Goal: Find specific page/section: Find specific page/section

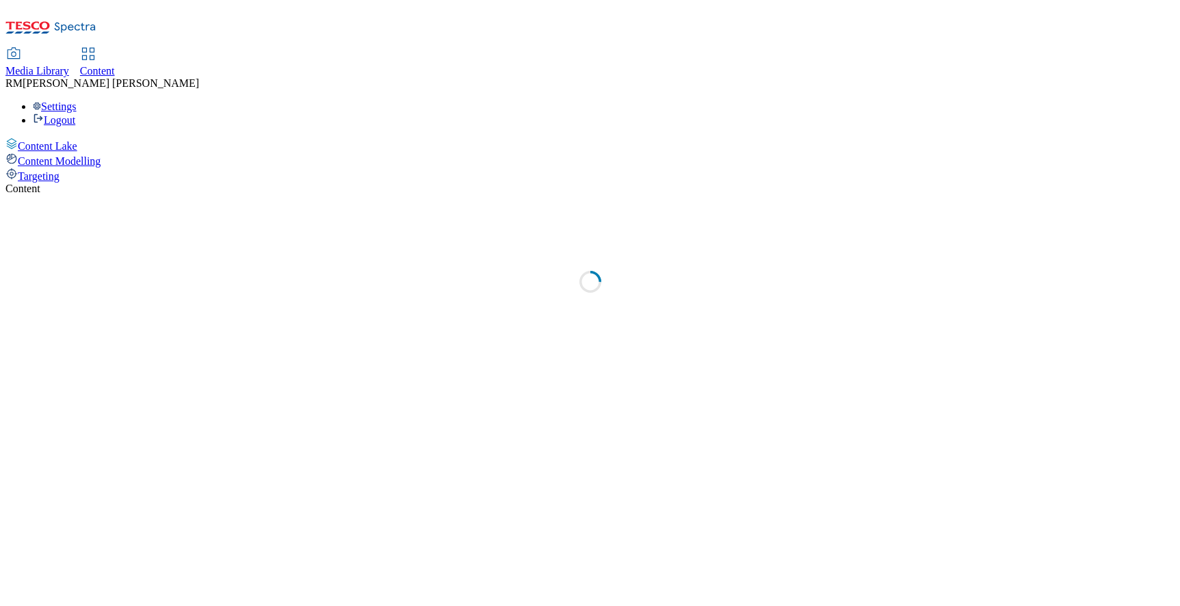
select select "ighs-sk"
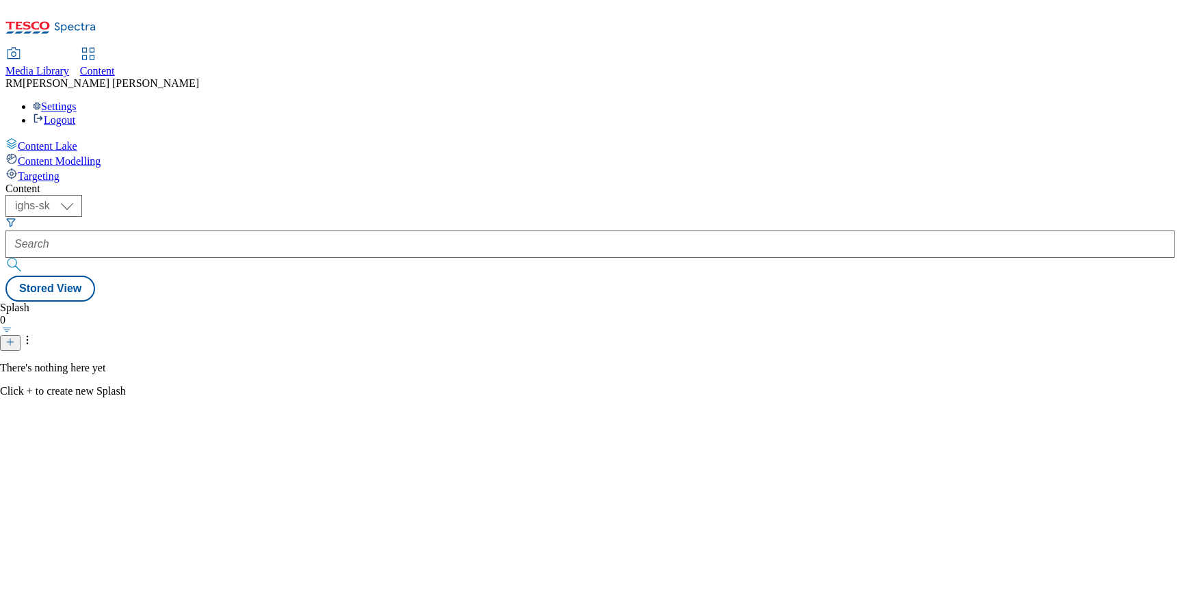
click at [69, 65] on span "Media Library" at bounding box center [37, 71] width 64 height 12
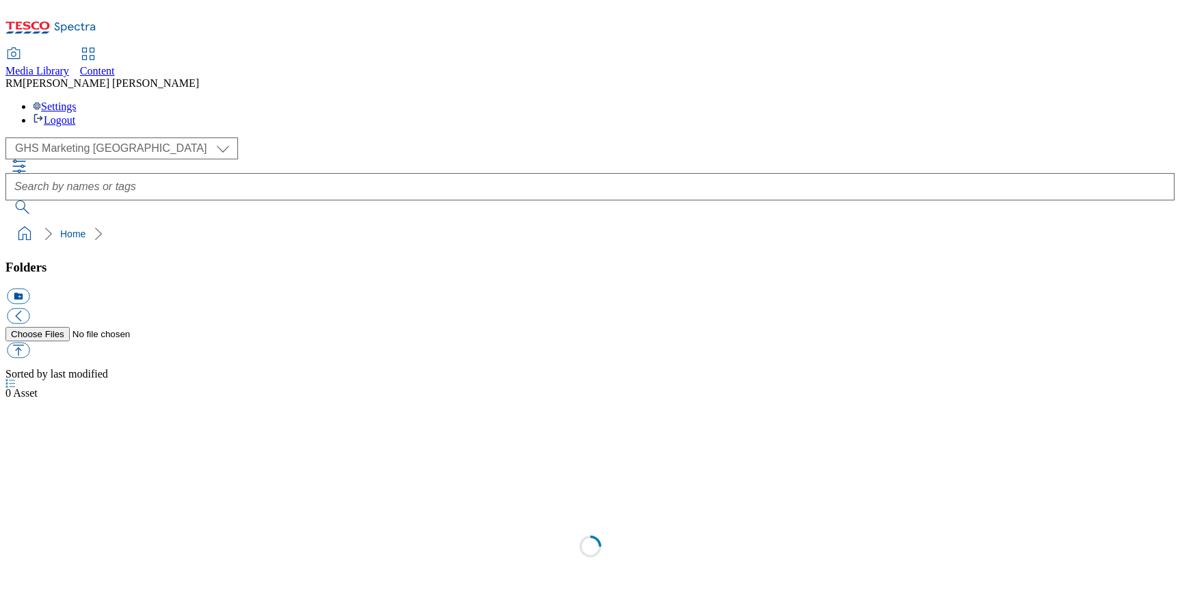
select select "flare-ghs-mktg"
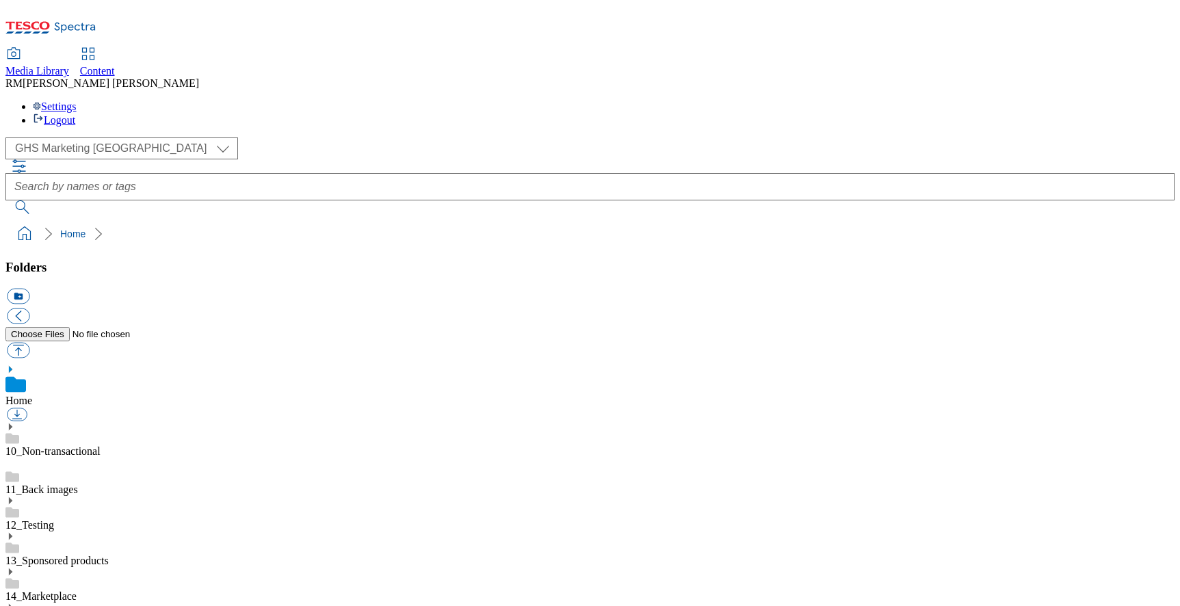
scroll to position [214, 0]
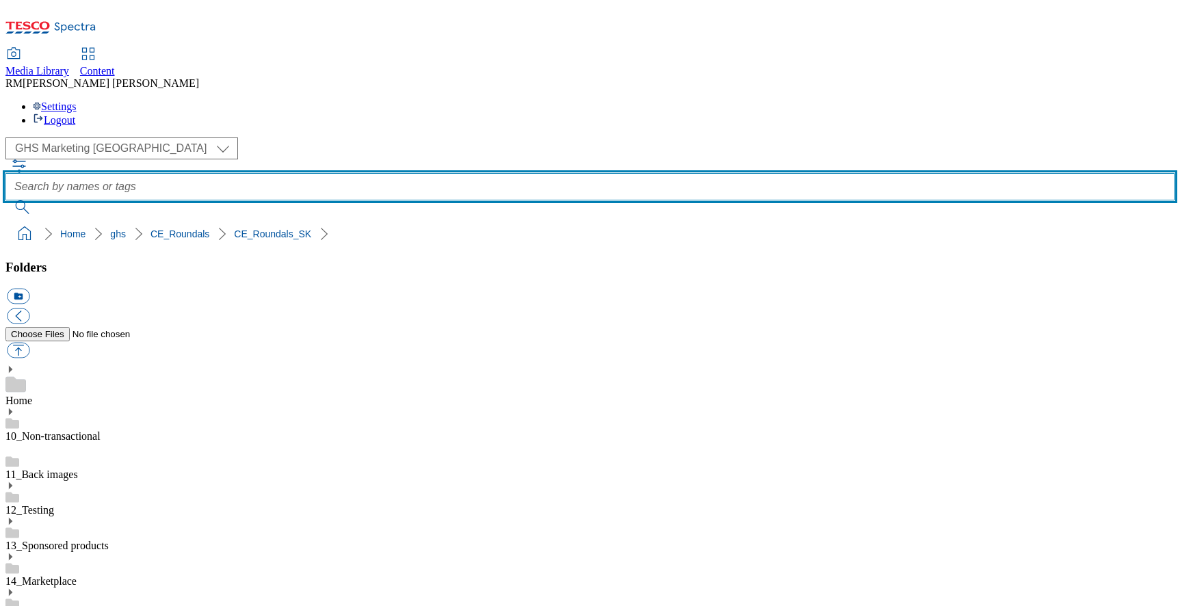
click at [455, 173] on input "text" at bounding box center [589, 186] width 1169 height 27
paste input "rounded_super_department_mliečne_výrobky_a_vajcia"
type input "rounded_super_department_mliečne_výrobky_a_vajcia"
click at [5, 200] on button "submit" at bounding box center [23, 207] width 36 height 14
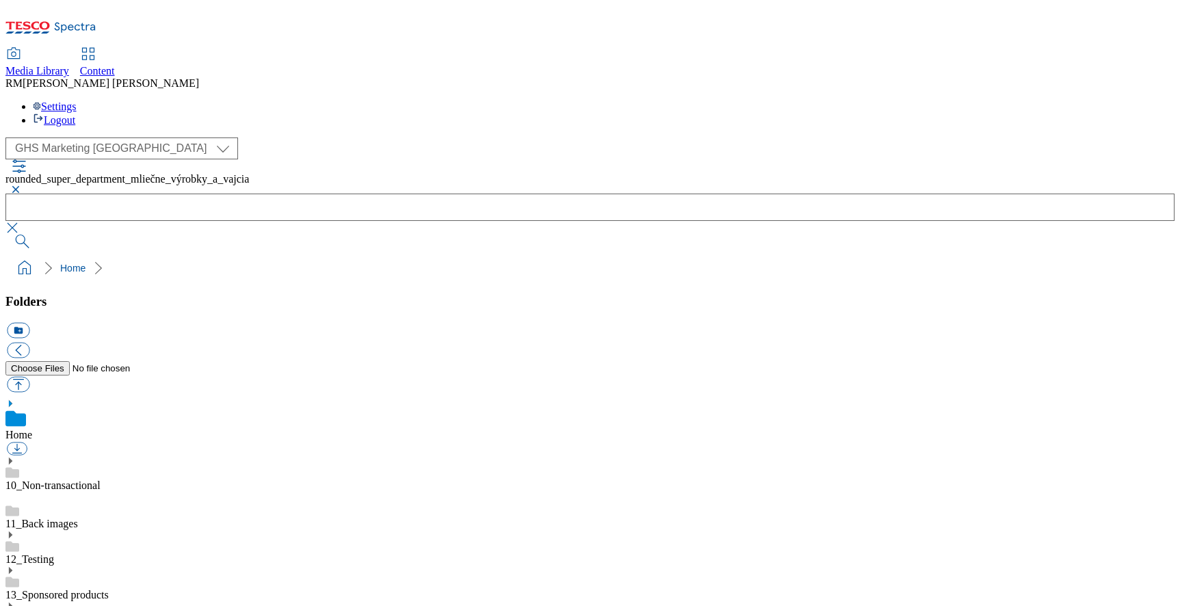
click at [32, 429] on link "Home" at bounding box center [18, 435] width 27 height 12
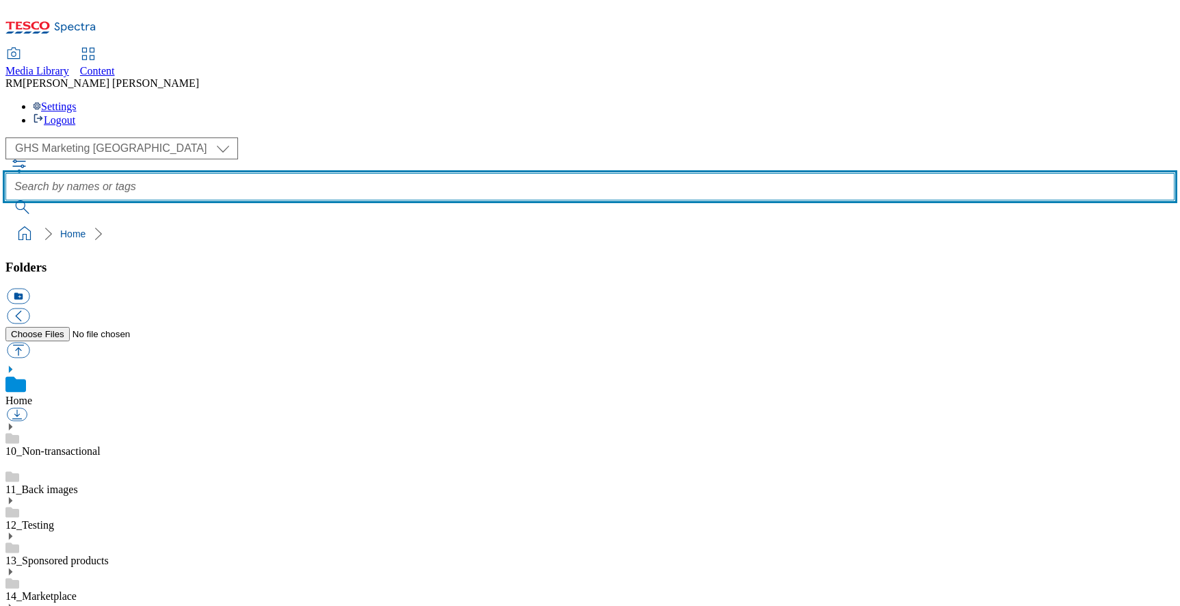
click at [459, 173] on input "text" at bounding box center [589, 186] width 1169 height 27
paste input "rounded_super_department_mliečne_výrobky_a_vajcia"
type input "rounded_super_department_mliečne_výrobky_a_vajcia"
click at [5, 200] on button "submit" at bounding box center [23, 207] width 36 height 14
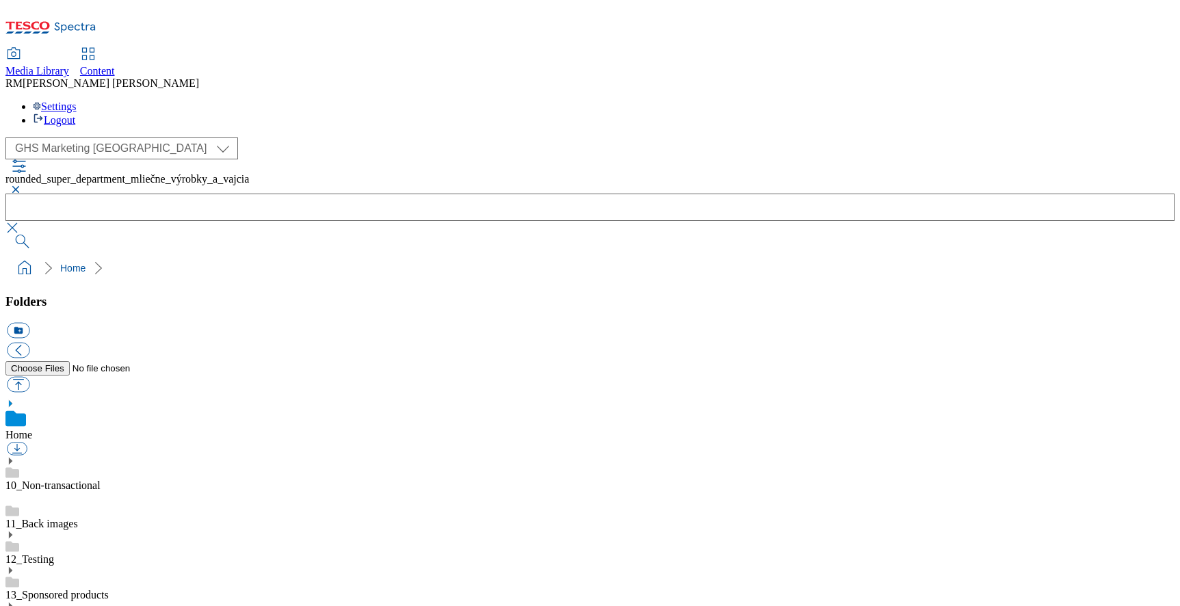
click at [22, 185] on button "button" at bounding box center [13, 189] width 16 height 8
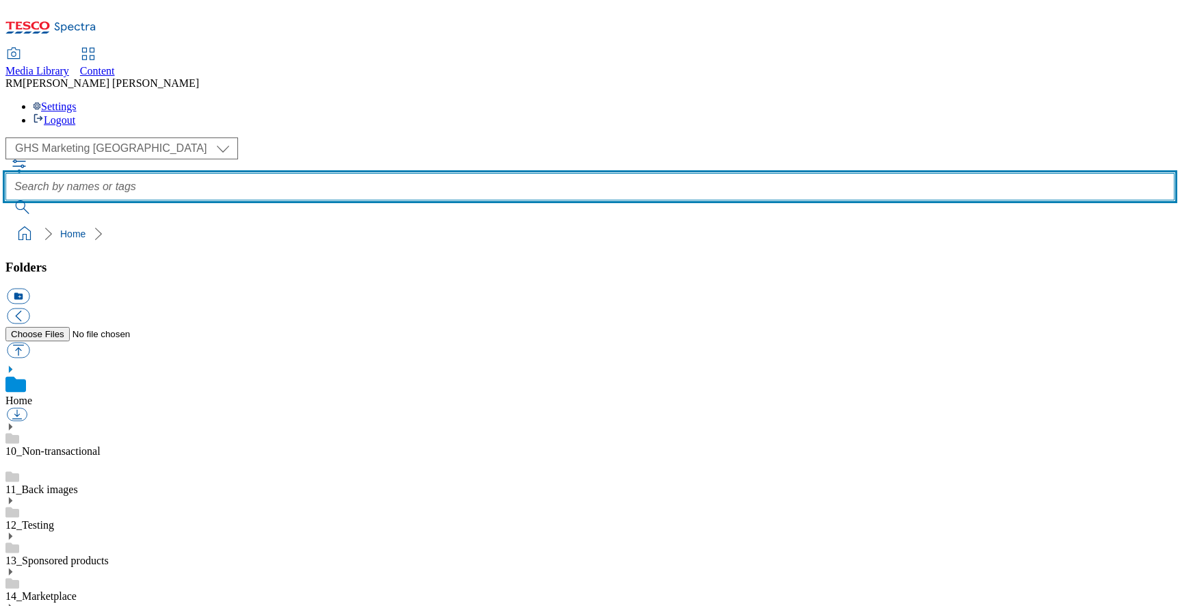
click at [494, 173] on input "text" at bounding box center [589, 186] width 1169 height 27
paste input "rounded_super_department_mliečne_výrobky_a_vajcia"
drag, startPoint x: 554, startPoint y: 92, endPoint x: 229, endPoint y: 92, distance: 324.8
click at [229, 137] on div "( optional ) GHS Marketing UK iGHS Marketing CE MCA CZ MCA HU MCA SK GHS Market…" at bounding box center [589, 175] width 1169 height 77
type input "mliečne_výrobky_a_vajcia"
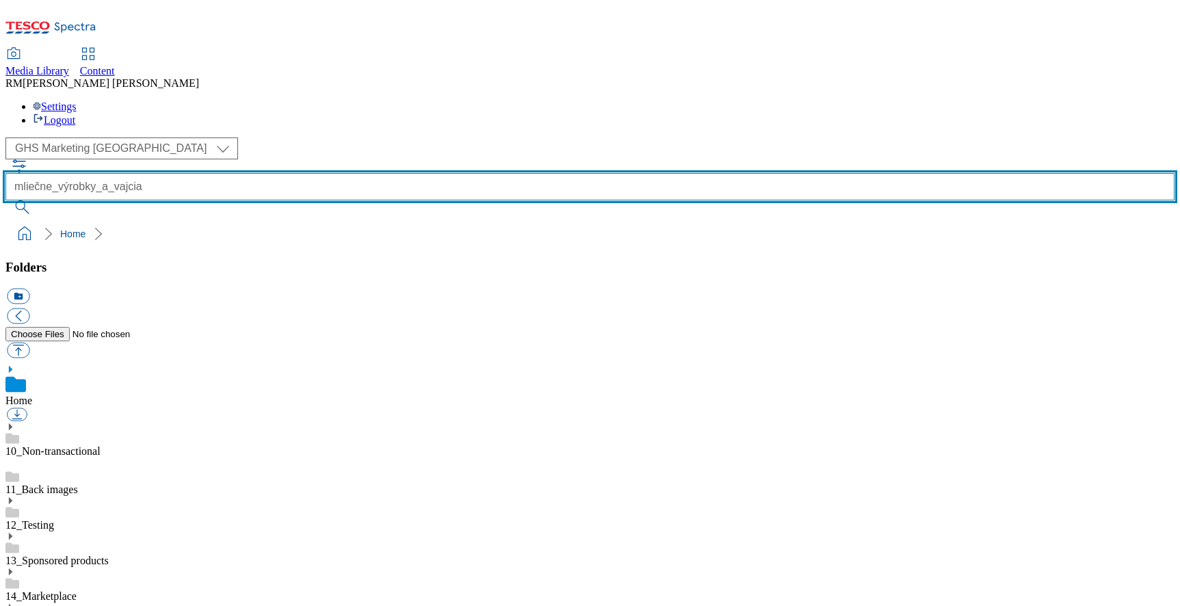
click at [5, 200] on button "submit" at bounding box center [23, 207] width 36 height 14
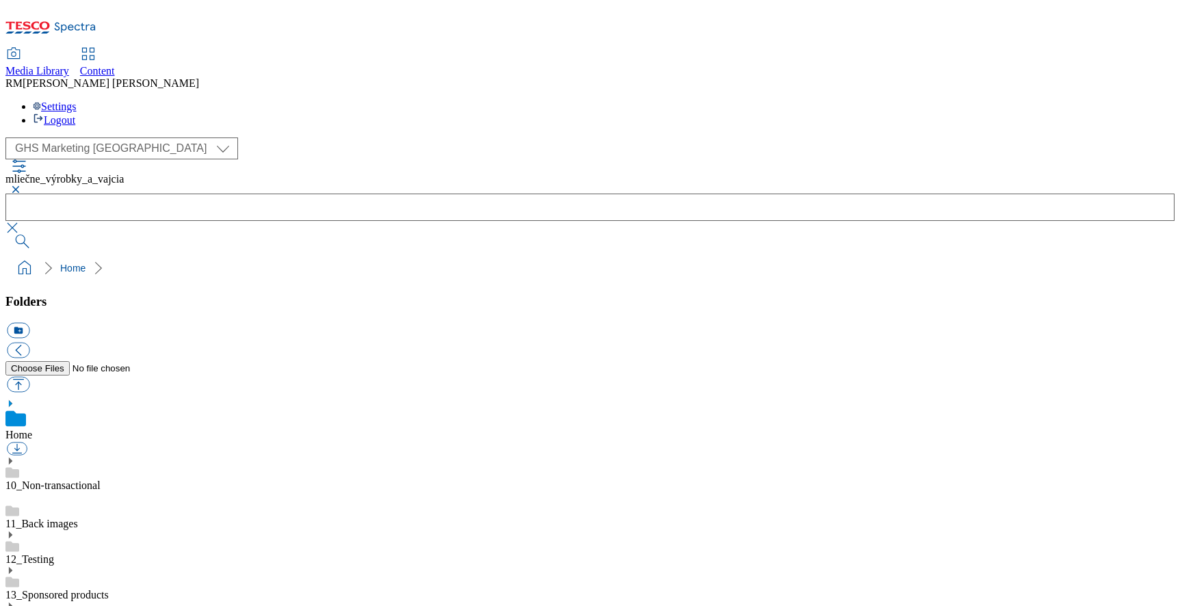
click at [22, 185] on button "button" at bounding box center [13, 189] width 16 height 8
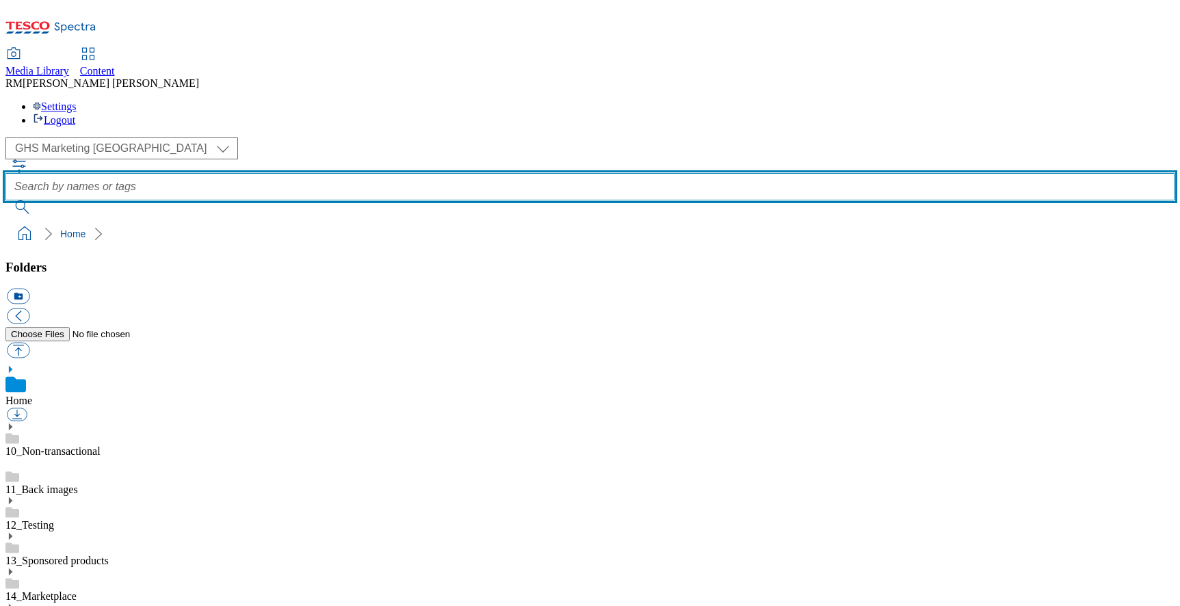
click at [496, 173] on input "text" at bounding box center [589, 186] width 1169 height 27
paste input "rounded_super_departmen"
type input "rounded_super_departmen"
click at [5, 200] on button "submit" at bounding box center [23, 207] width 36 height 14
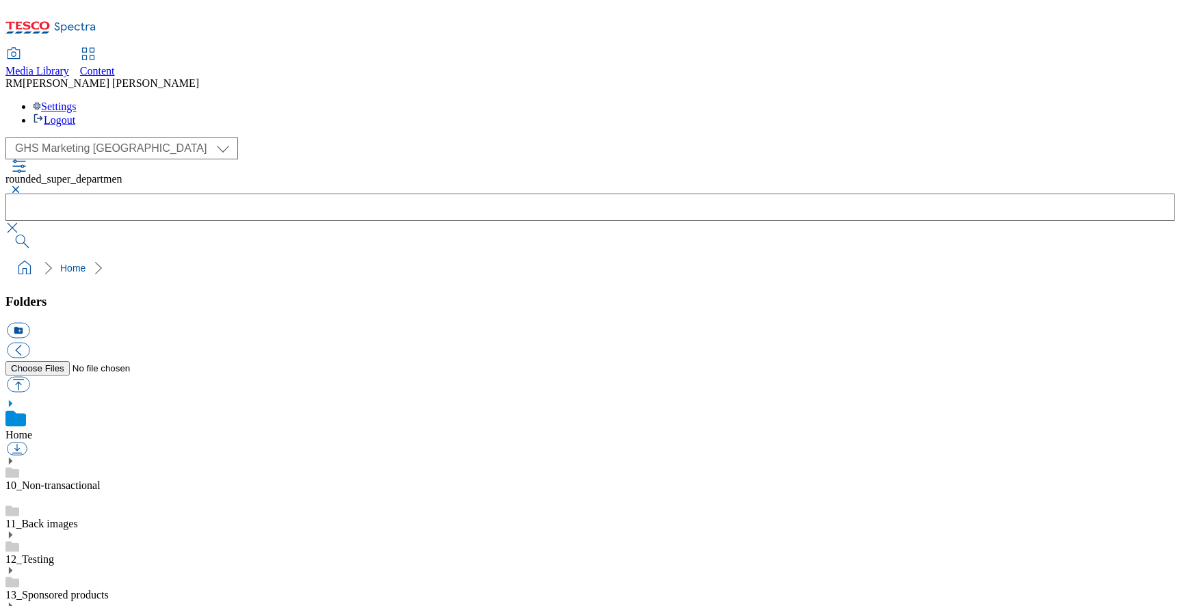
click at [22, 185] on button "button" at bounding box center [13, 189] width 16 height 8
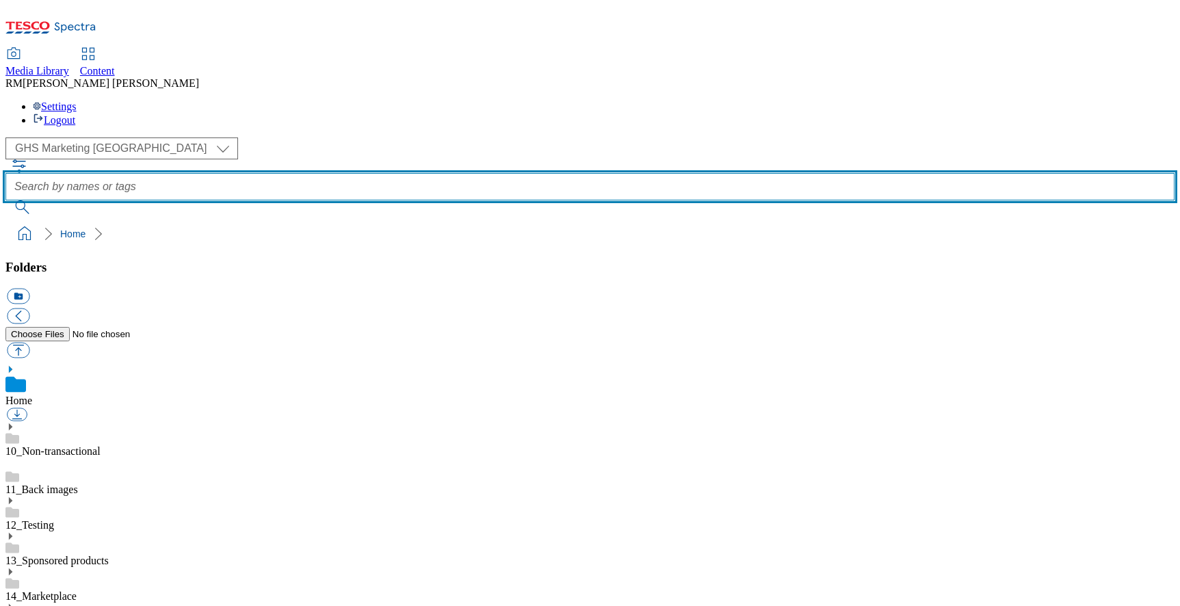
click at [476, 173] on input "text" at bounding box center [589, 186] width 1169 height 27
paste input "rounded_super_departmen"
type input "rounded_super_department"
click at [5, 200] on button "submit" at bounding box center [23, 207] width 36 height 14
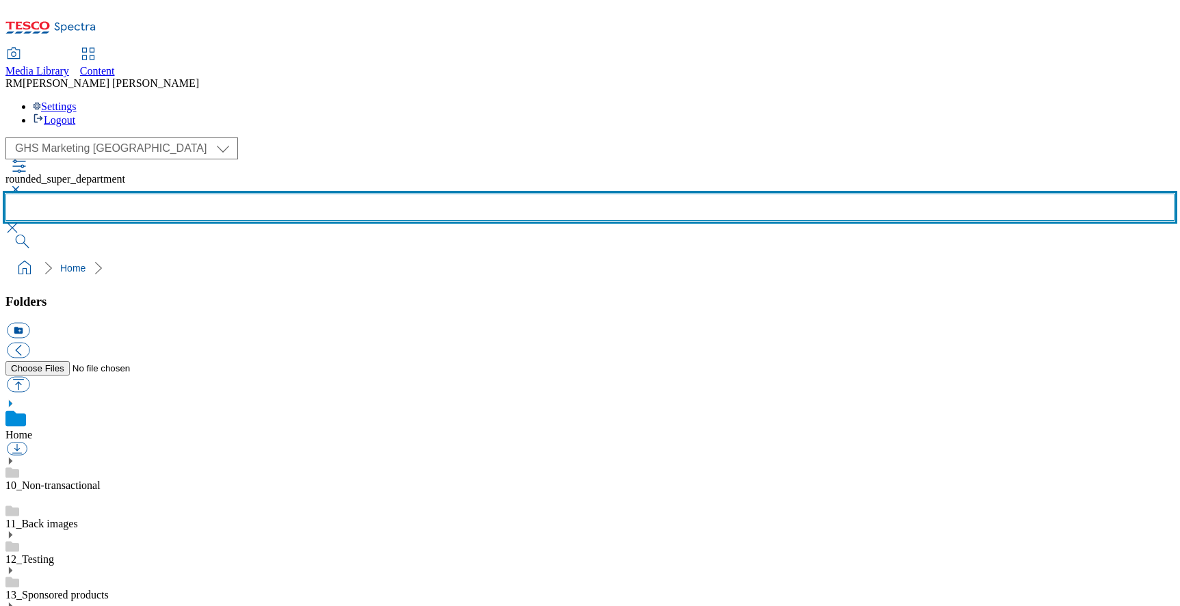
scroll to position [613, 0]
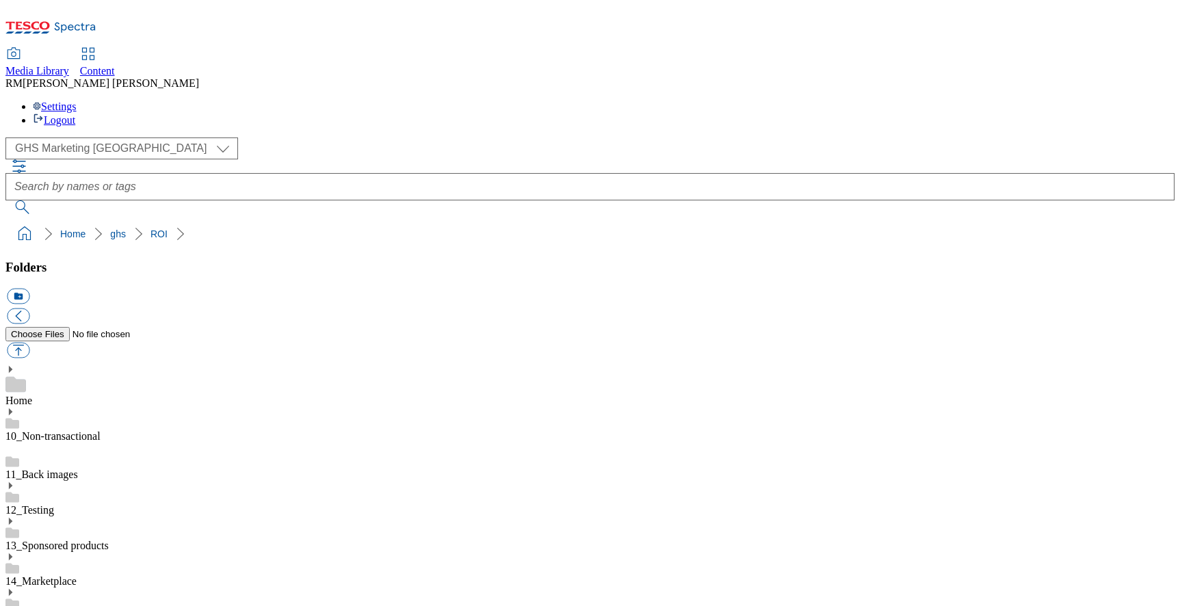
scroll to position [661, 0]
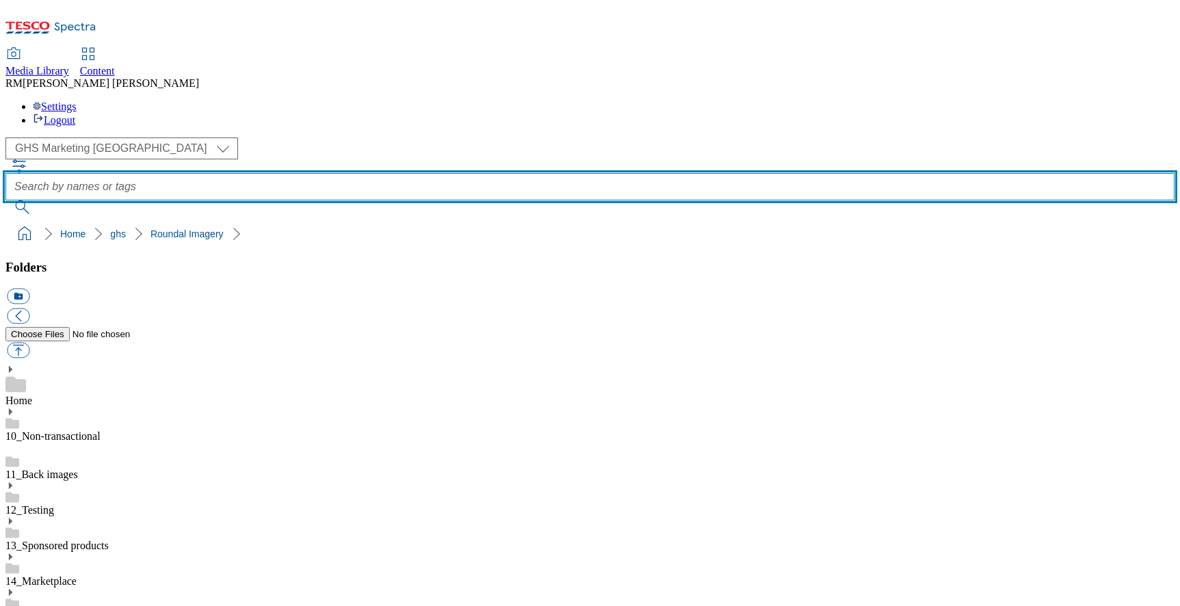
click at [490, 173] on input "text" at bounding box center [589, 186] width 1169 height 27
paste input "mliečne"
type input "mliečne"
click at [5, 200] on button "submit" at bounding box center [23, 207] width 36 height 14
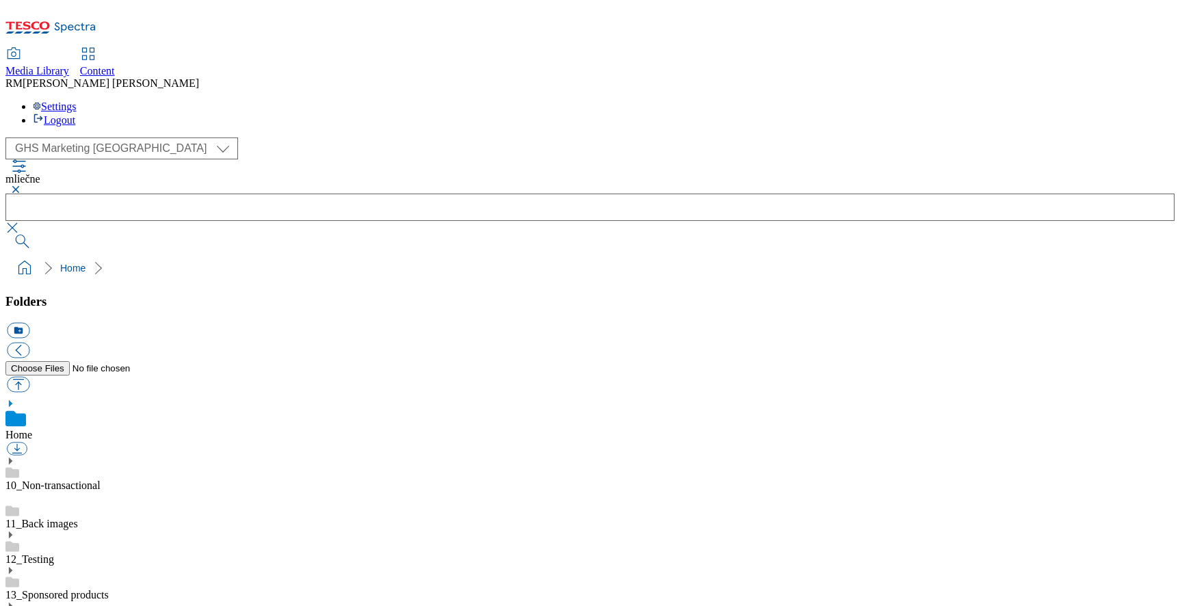
click at [32, 429] on link "Home" at bounding box center [18, 435] width 27 height 12
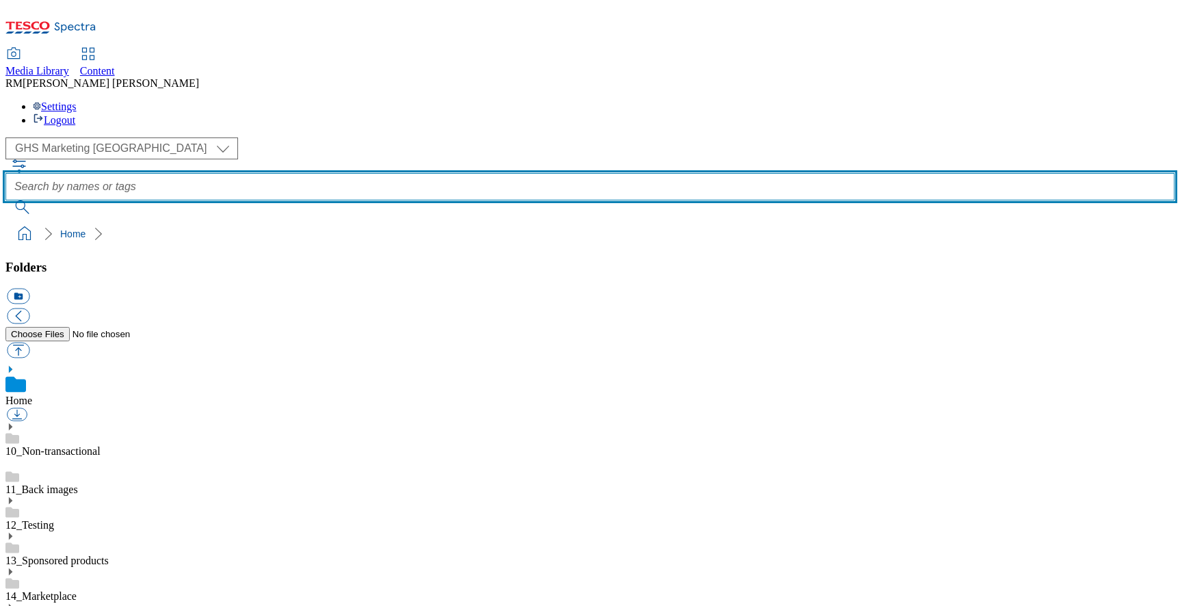
click at [435, 173] on input "text" at bounding box center [589, 186] width 1169 height 27
paste input "mliečne"
type input "mliečne"
click at [5, 200] on button "submit" at bounding box center [23, 207] width 36 height 14
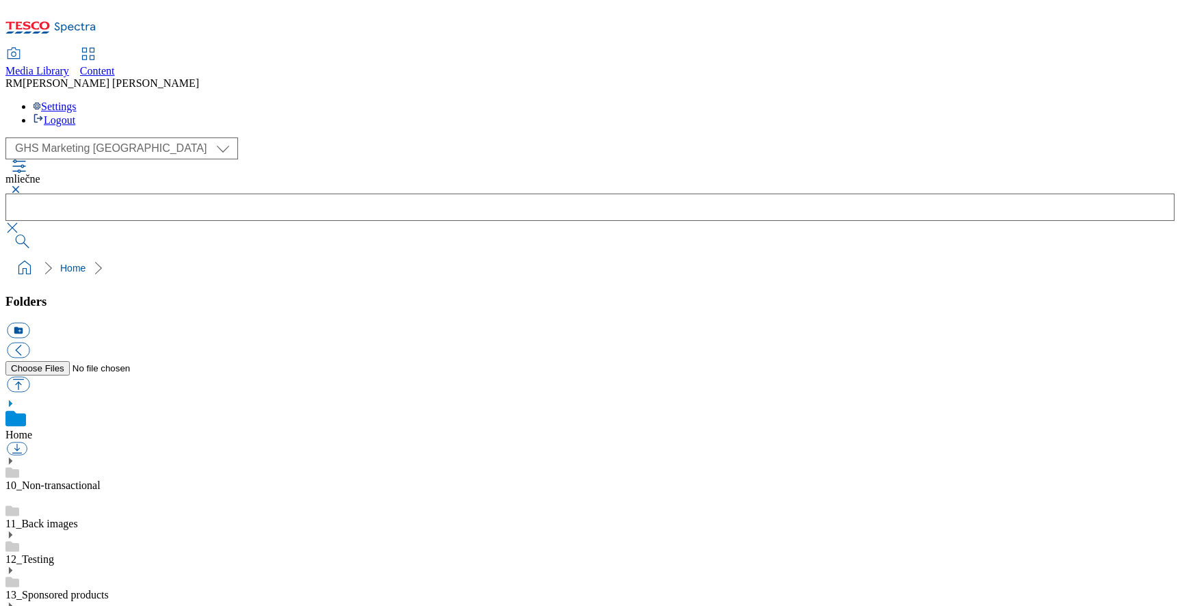
click at [22, 185] on button "button" at bounding box center [13, 189] width 16 height 8
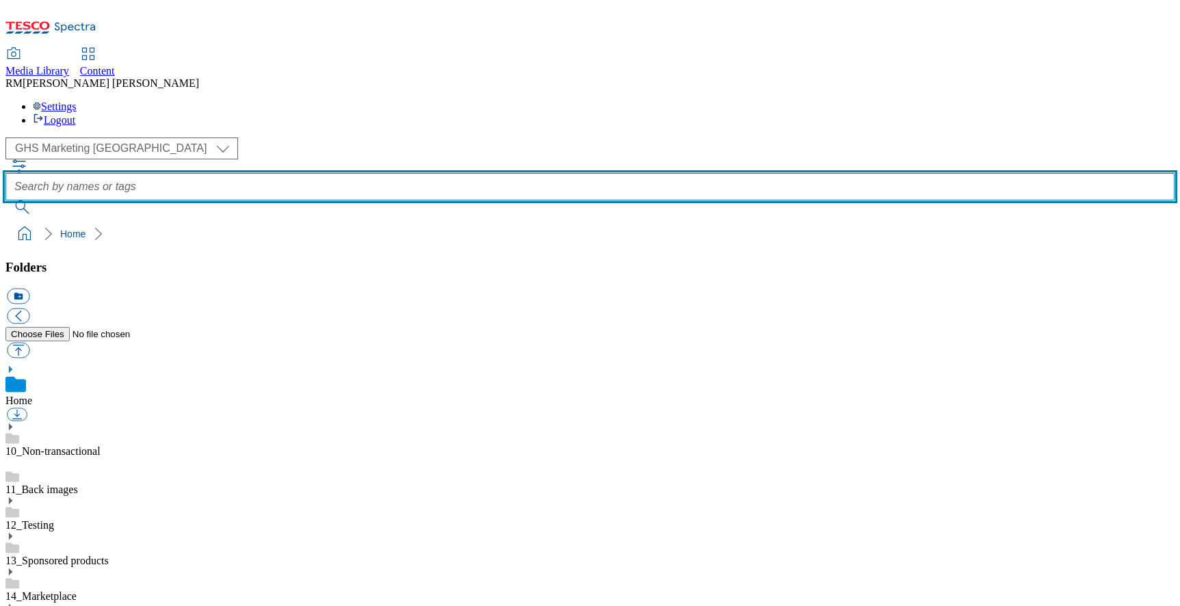
click at [437, 173] on input "text" at bounding box center [589, 186] width 1169 height 27
paste input "mliečne"
click at [432, 173] on input "mliečne" at bounding box center [589, 186] width 1169 height 27
type input "mliecne"
click at [5, 200] on button "submit" at bounding box center [23, 207] width 36 height 14
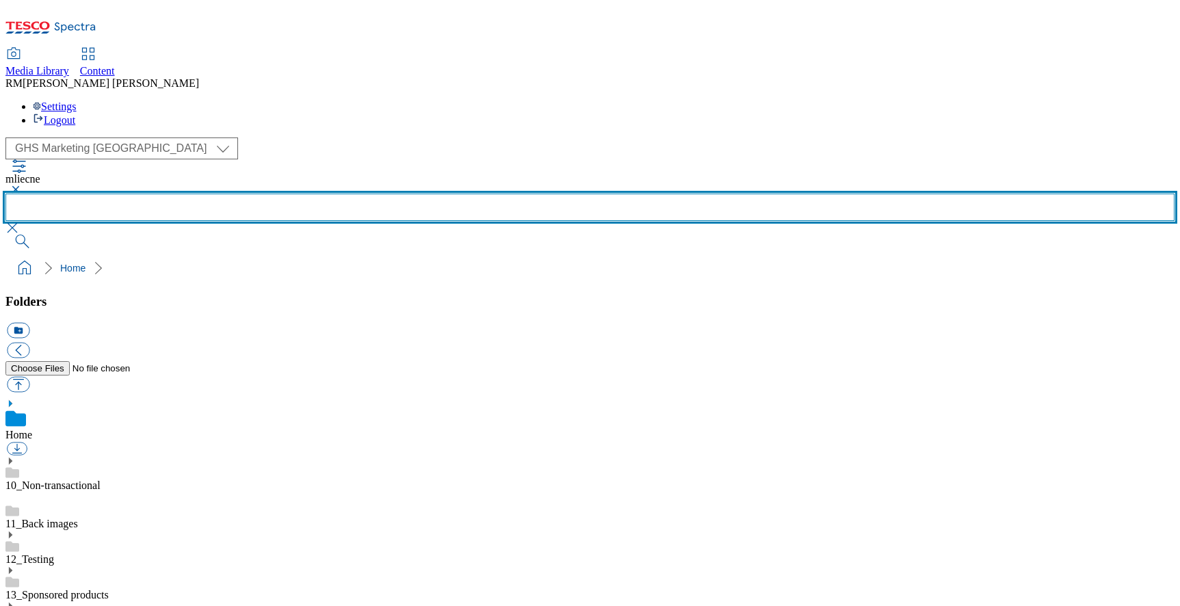
scroll to position [721, 0]
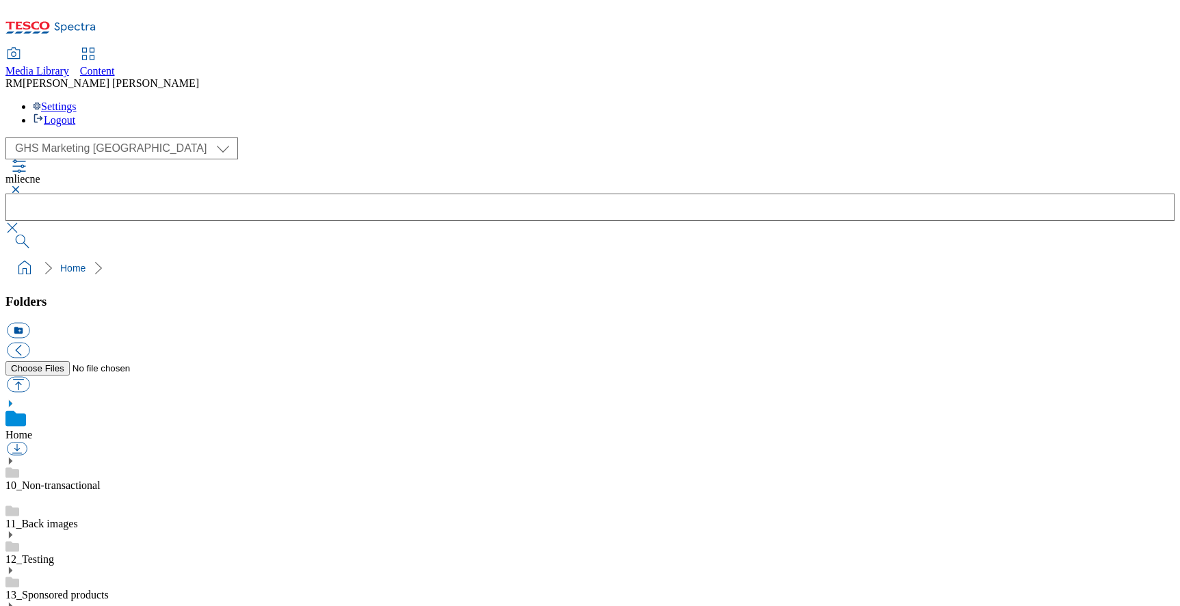
click at [22, 185] on button "button" at bounding box center [13, 189] width 16 height 8
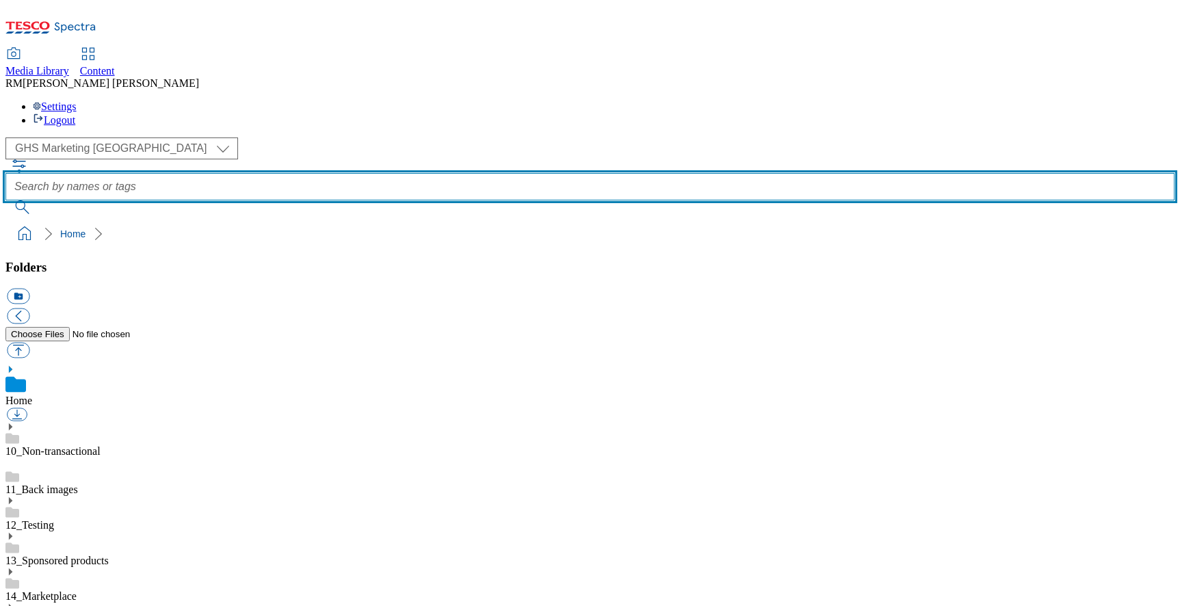
click at [432, 173] on input "text" at bounding box center [589, 186] width 1169 height 27
paste input "mliečne"
click at [455, 173] on input "mliečne" at bounding box center [589, 186] width 1169 height 27
paste input "vajcia"
type input "vajcia"
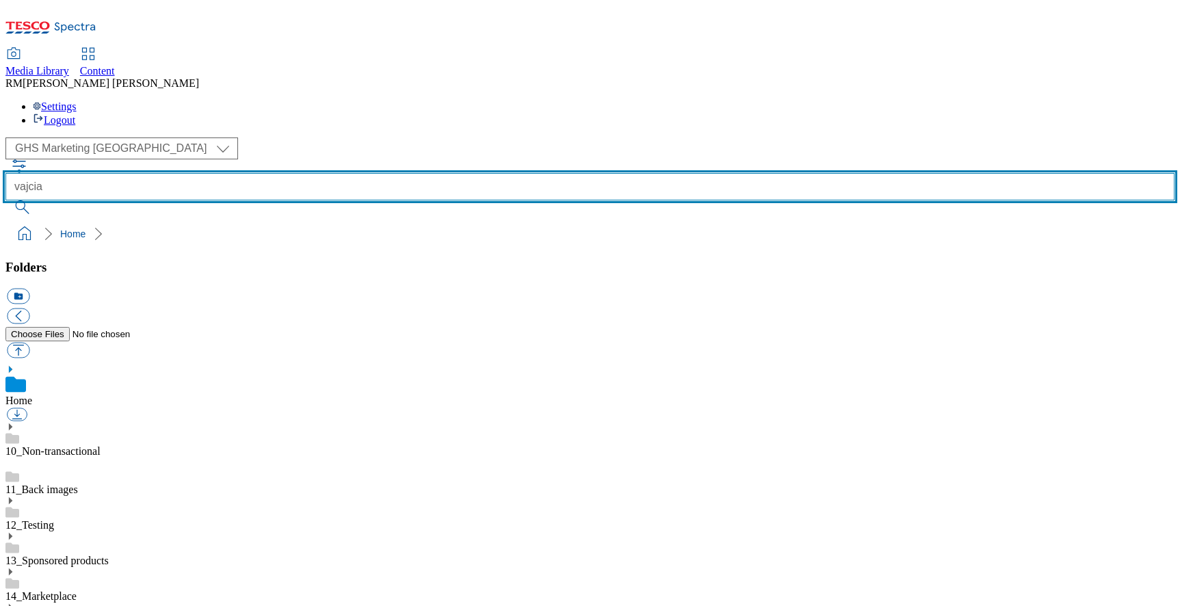
click at [5, 200] on button "submit" at bounding box center [23, 207] width 36 height 14
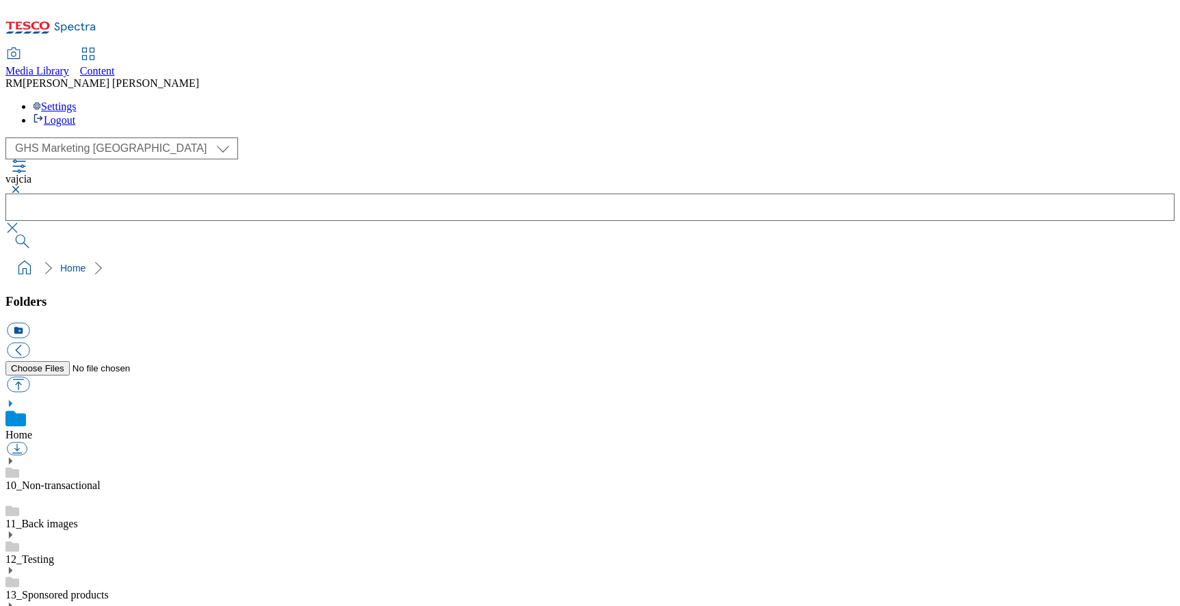
click at [32, 429] on link "Home" at bounding box center [18, 435] width 27 height 12
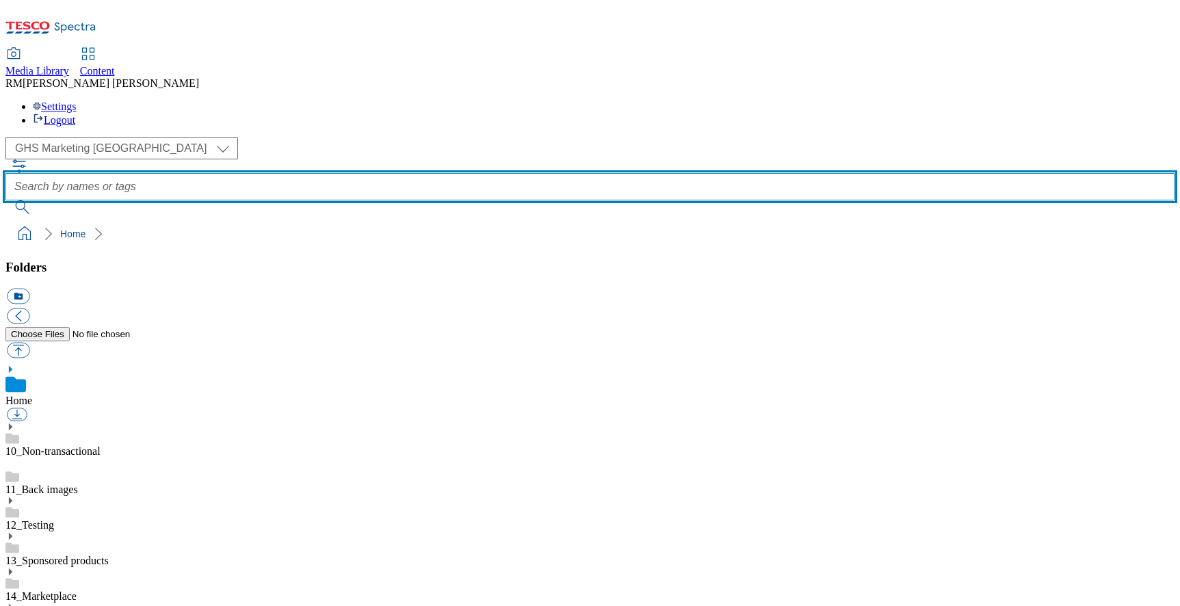
click at [447, 173] on input "text" at bounding box center [589, 186] width 1169 height 27
paste input "vajcia"
type input "vajcia"
click at [5, 200] on button "submit" at bounding box center [23, 207] width 36 height 14
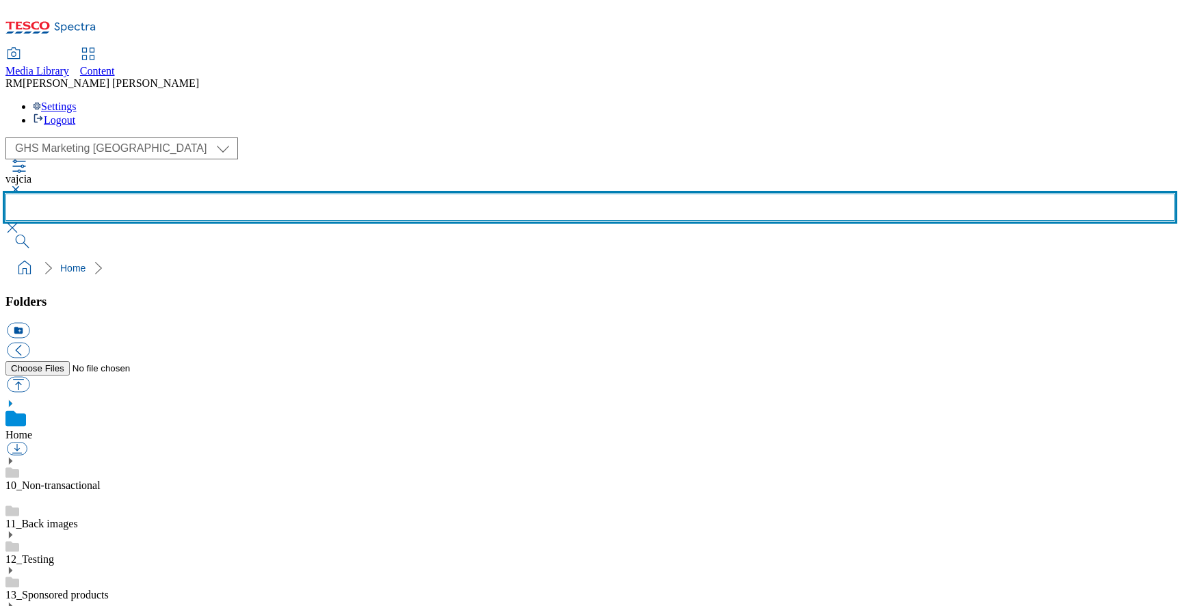
scroll to position [435, 0]
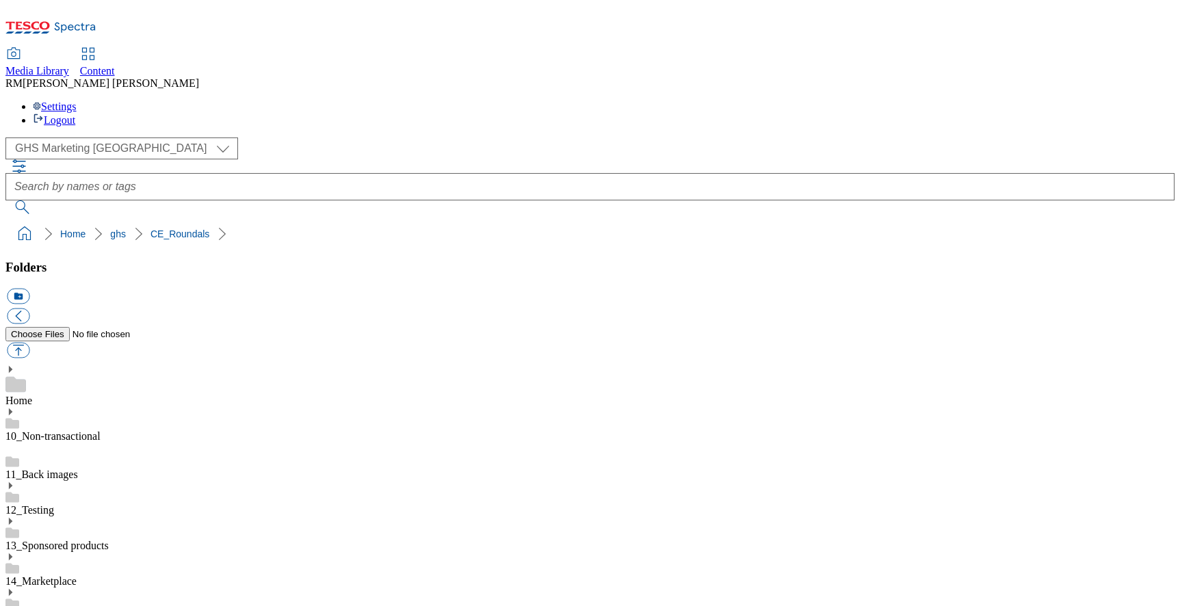
scroll to position [721, 0]
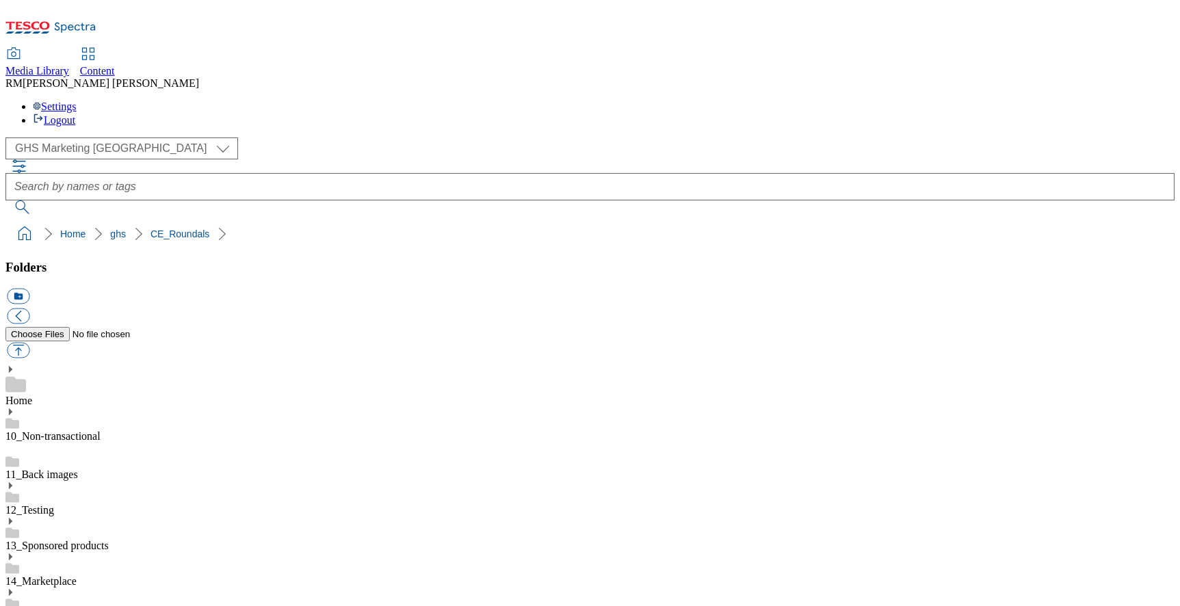
scroll to position [0, 0]
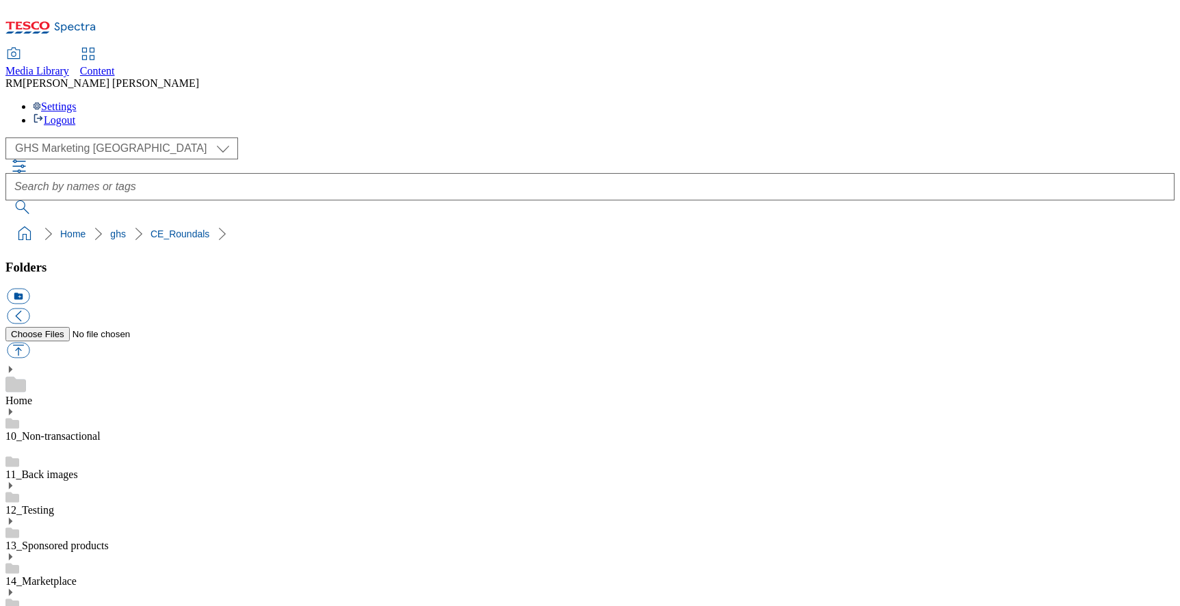
scroll to position [211, 0]
